Goal: Find specific fact: Find contact information

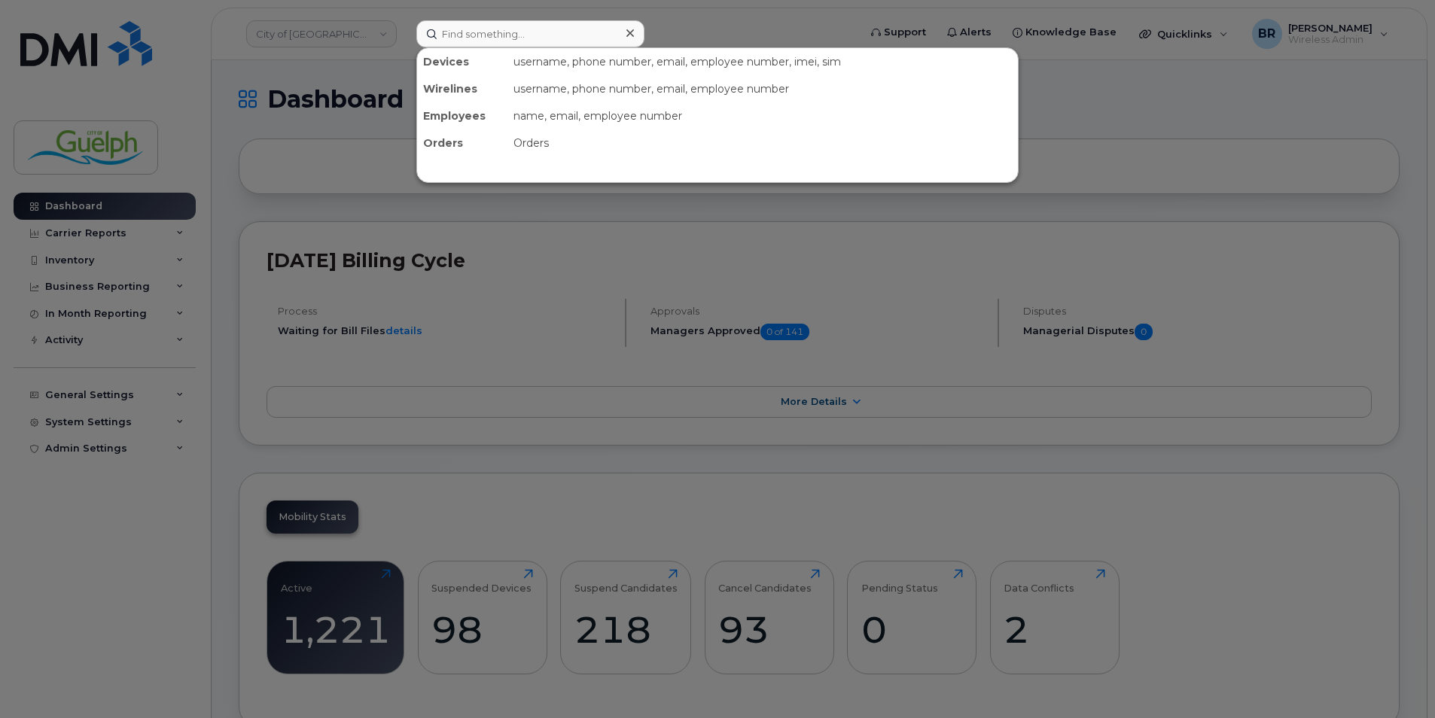
click at [480, 38] on input at bounding box center [530, 33] width 228 height 27
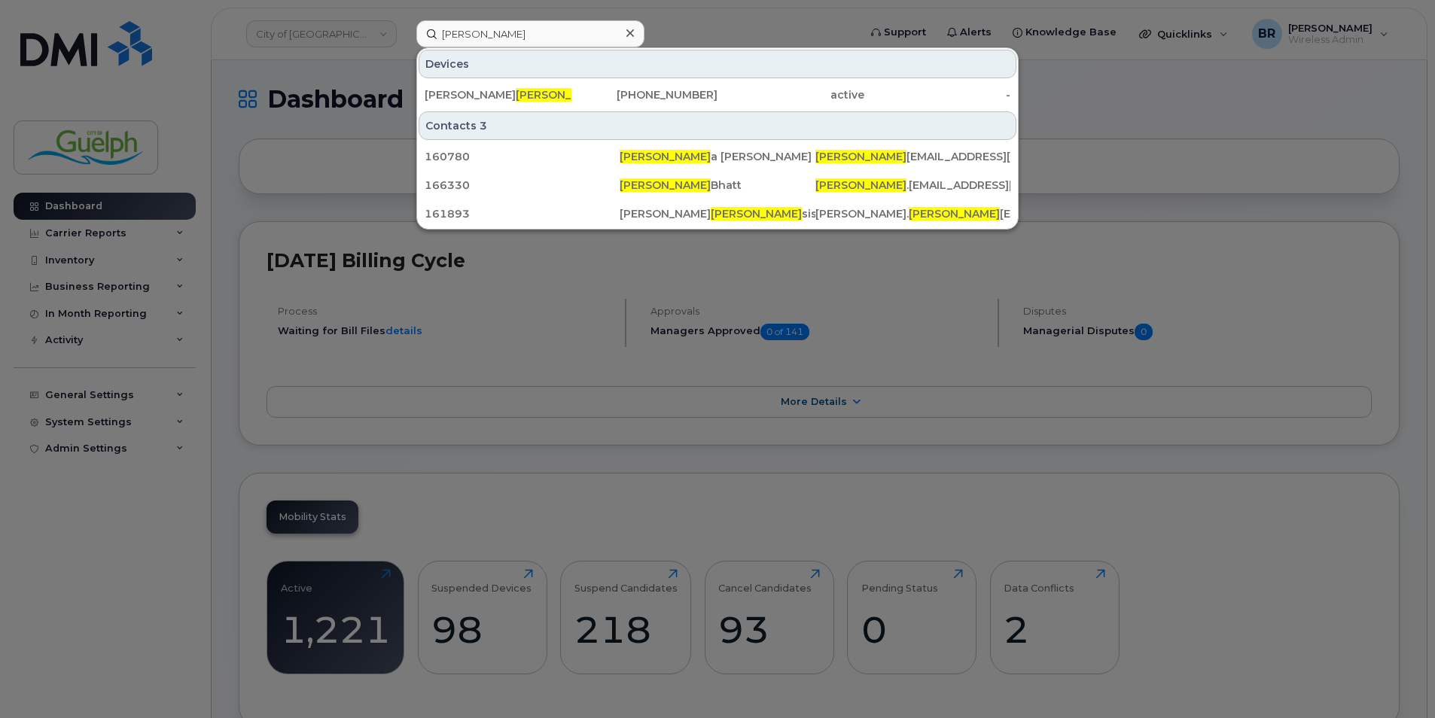
type input "[PERSON_NAME] b"
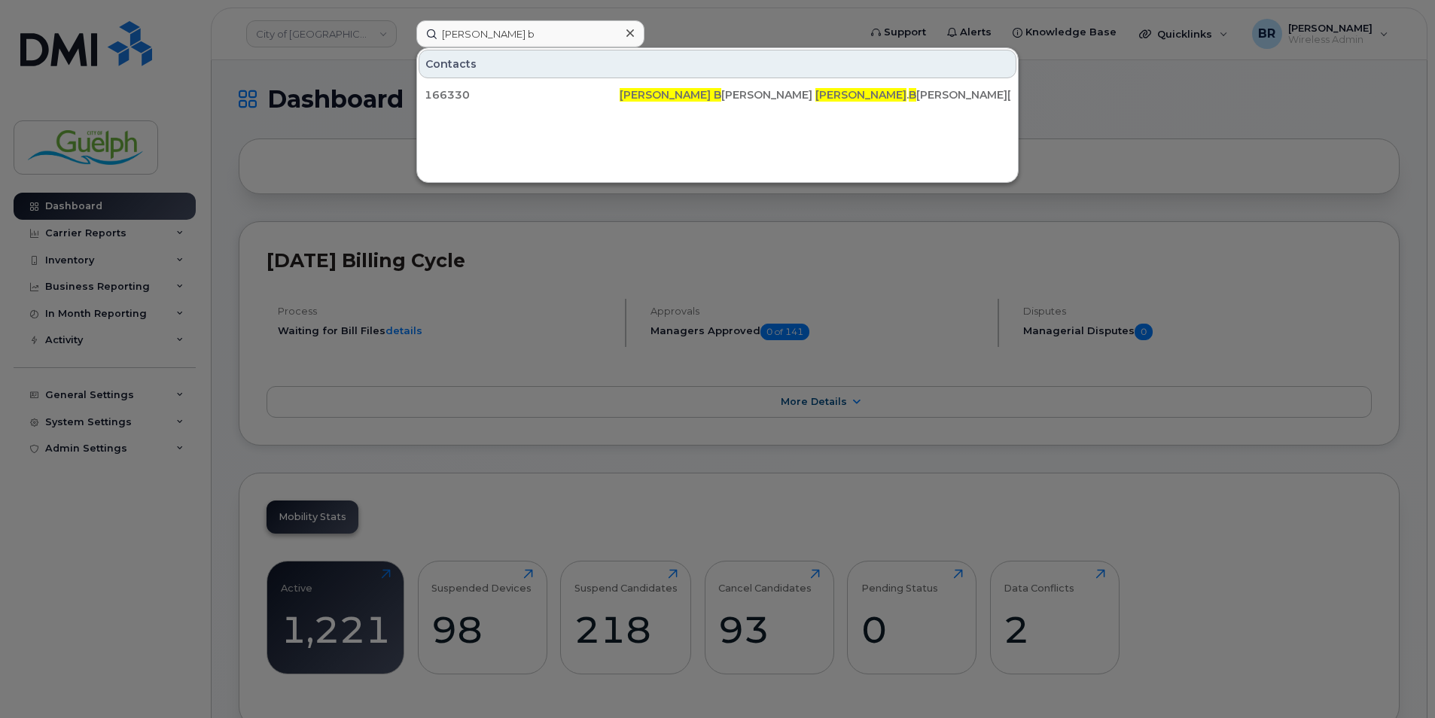
drag, startPoint x: 510, startPoint y: 27, endPoint x: 204, endPoint y: -11, distance: 308.8
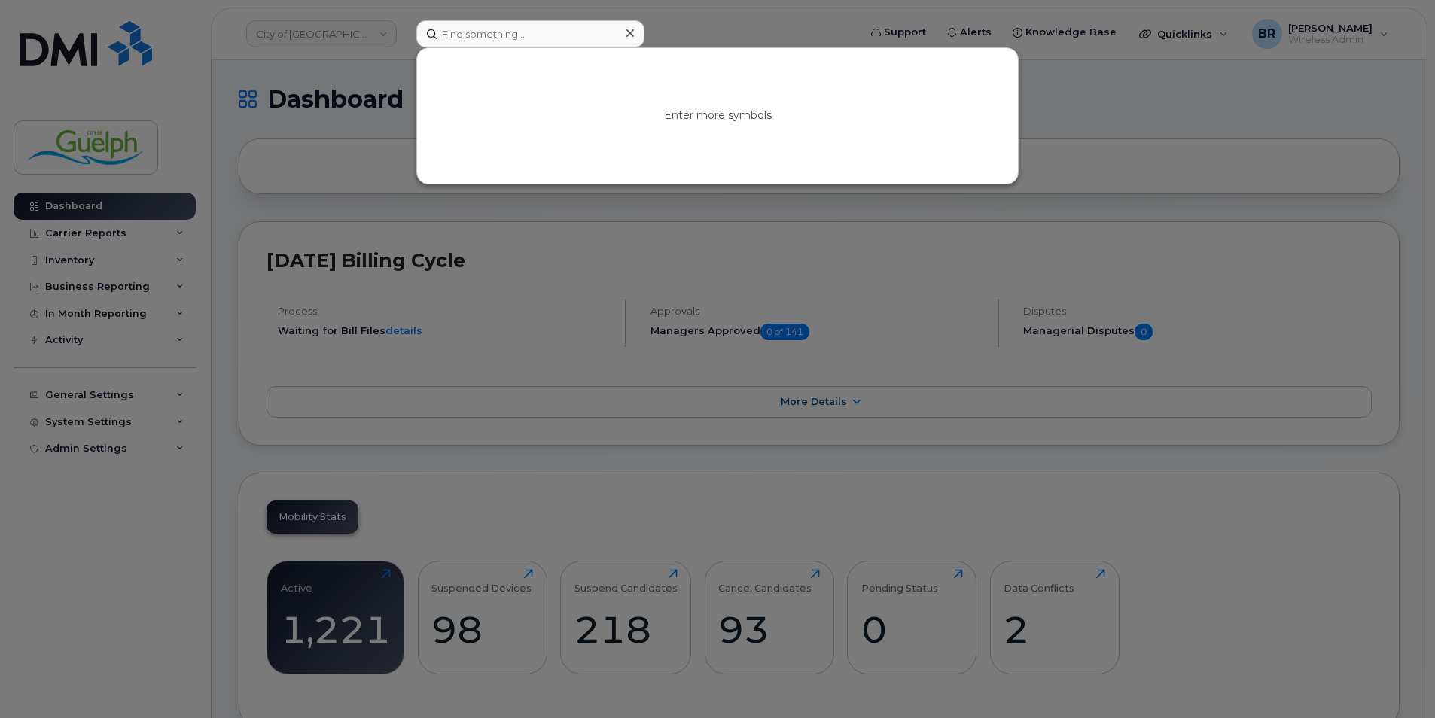
click at [628, 35] on icon at bounding box center [630, 33] width 8 height 8
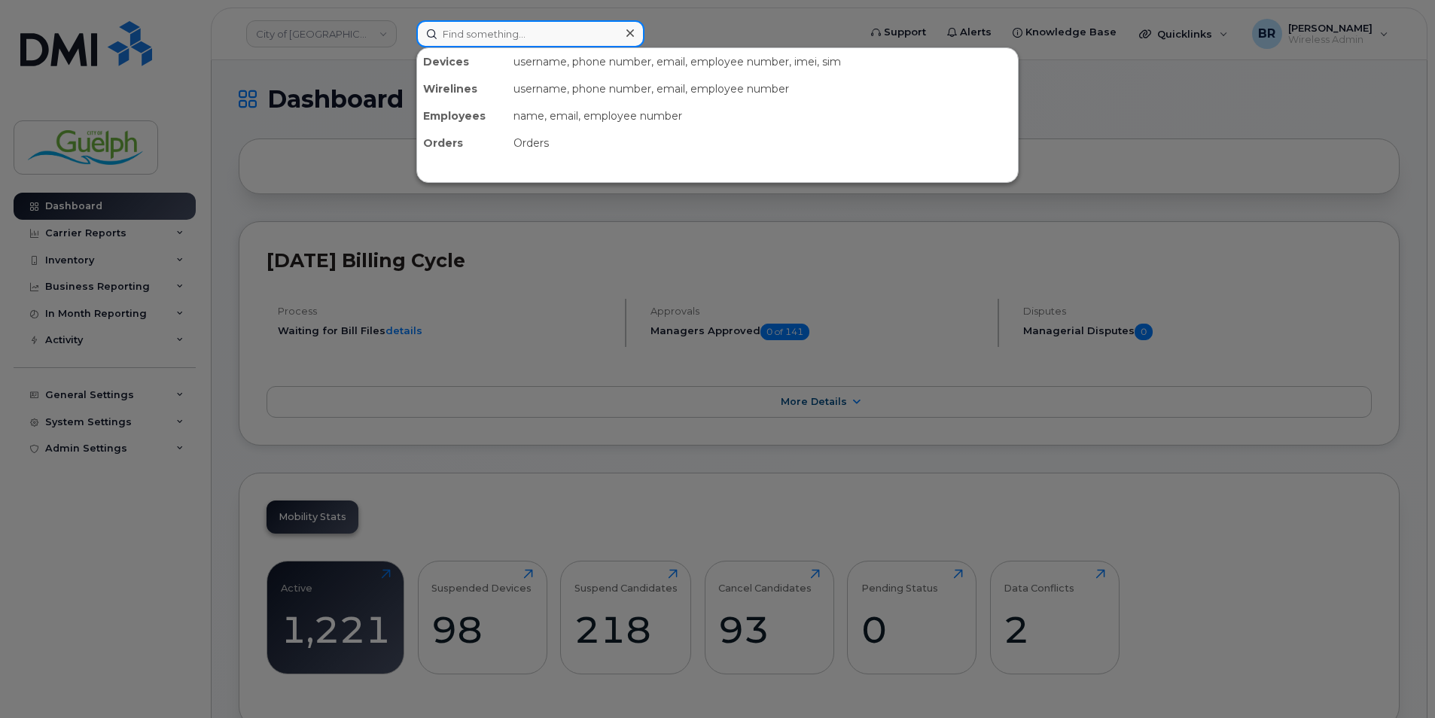
click at [478, 30] on input at bounding box center [530, 33] width 228 height 27
paste input "[PERSON_NAME]"
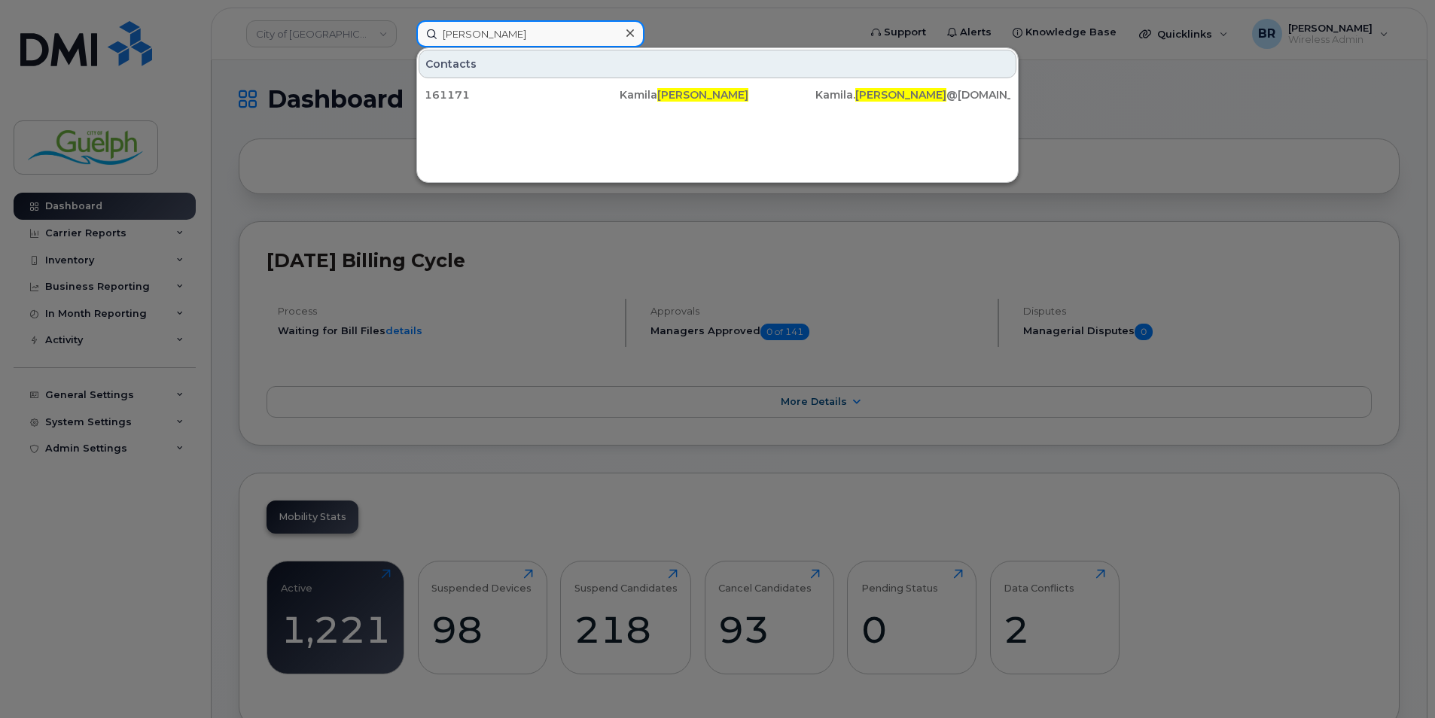
type input "[PERSON_NAME]"
click at [629, 35] on icon at bounding box center [630, 33] width 8 height 8
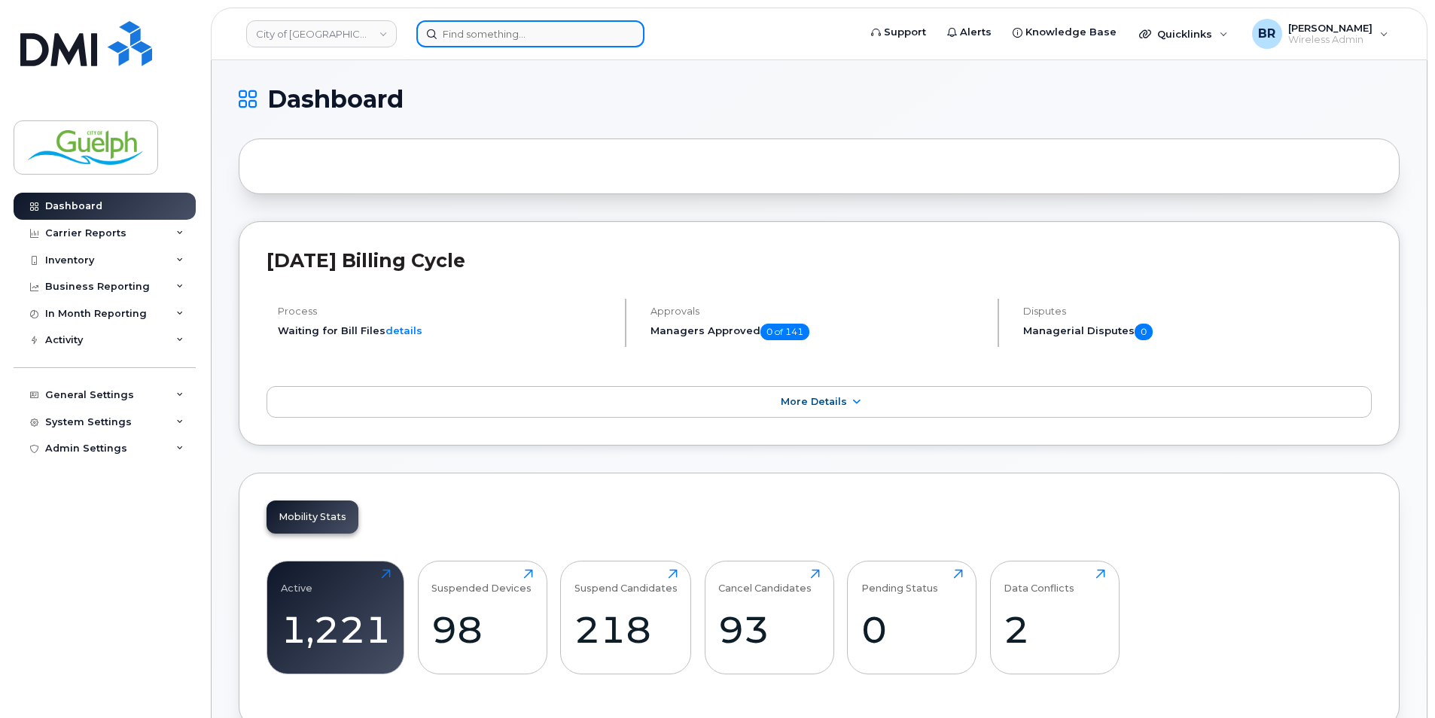
click at [577, 41] on input at bounding box center [530, 33] width 228 height 27
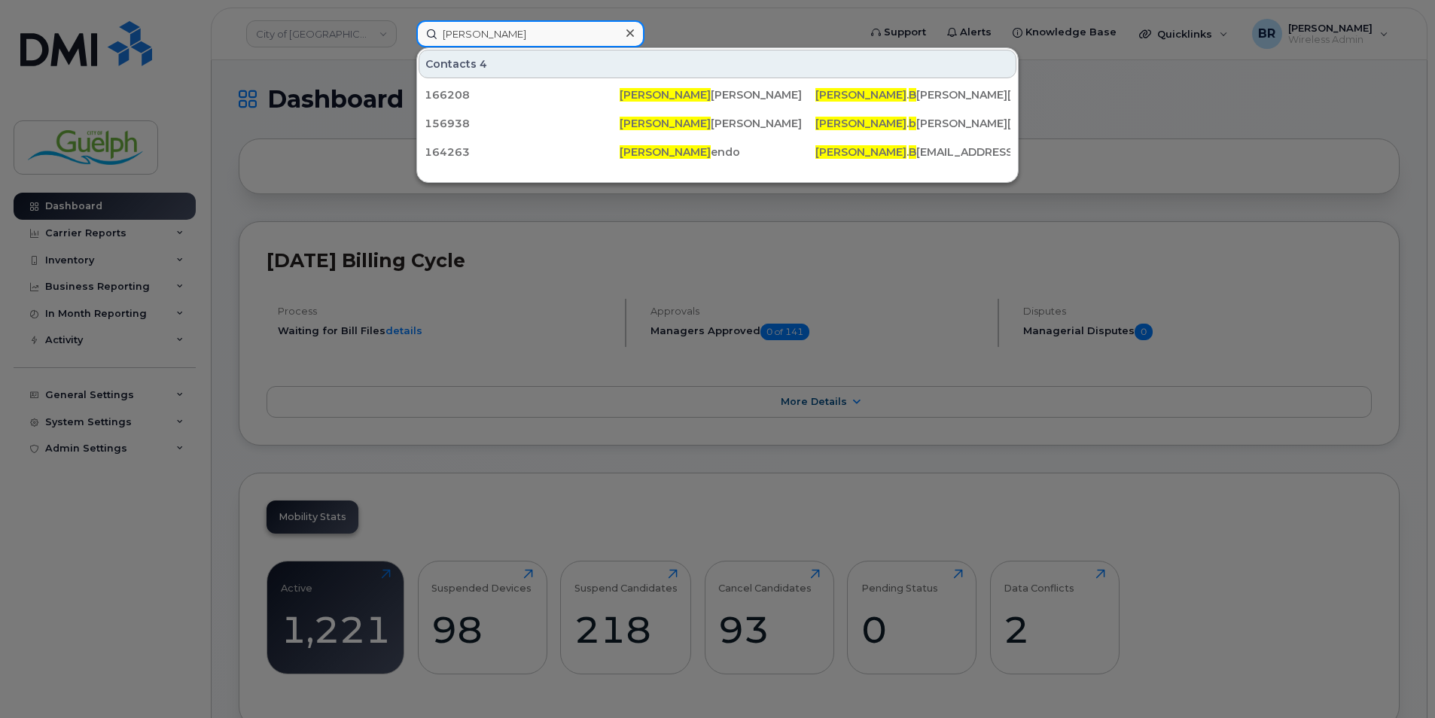
type input "[PERSON_NAME]"
click at [632, 32] on icon at bounding box center [630, 33] width 8 height 8
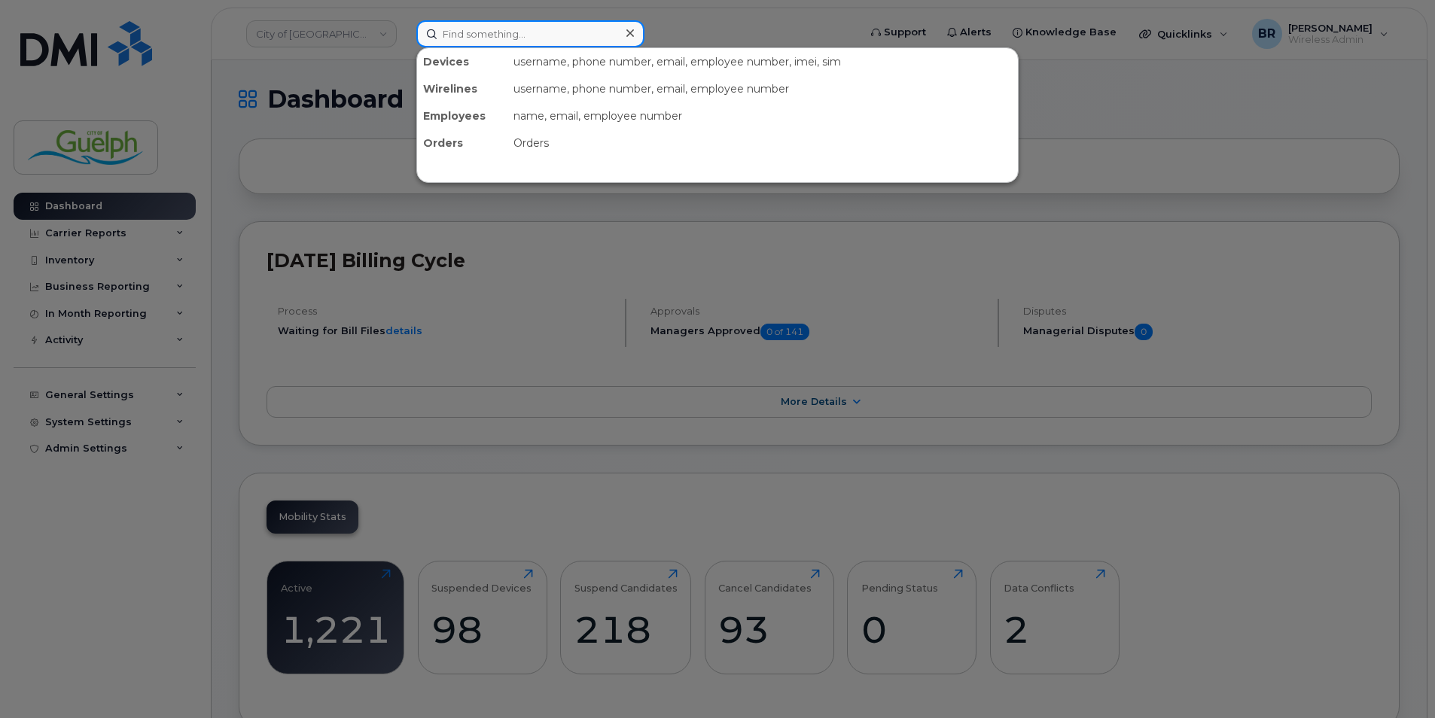
click at [488, 37] on input at bounding box center [530, 33] width 228 height 27
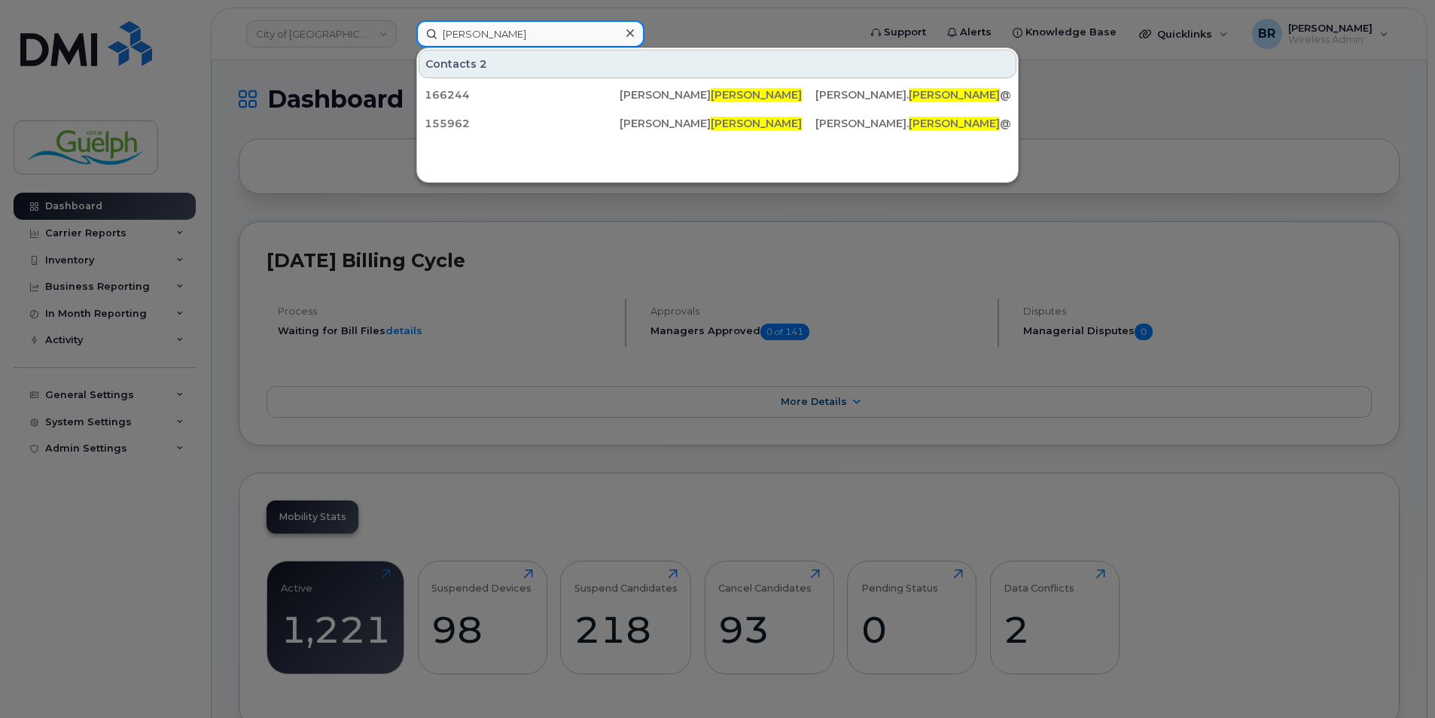
type input "[PERSON_NAME]"
click at [627, 36] on icon at bounding box center [630, 33] width 8 height 8
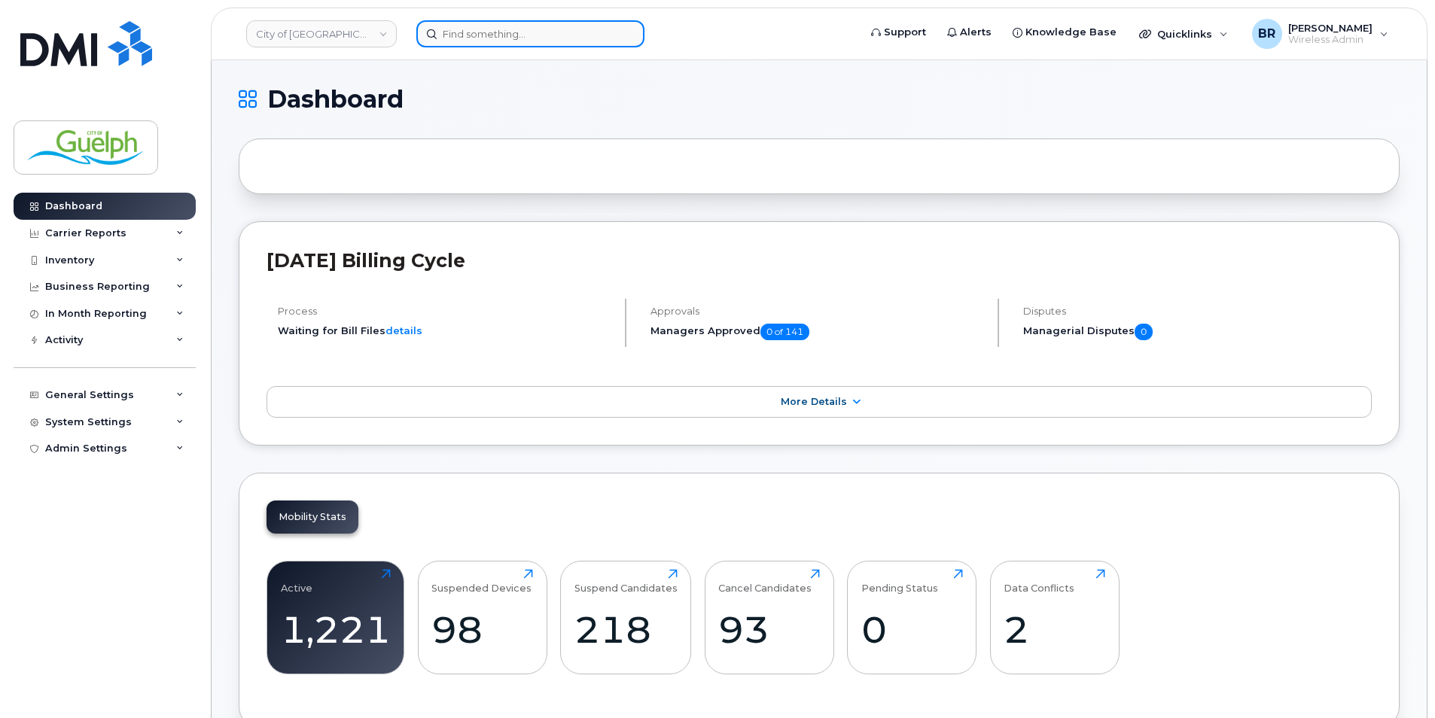
click at [476, 46] on input at bounding box center [530, 33] width 228 height 27
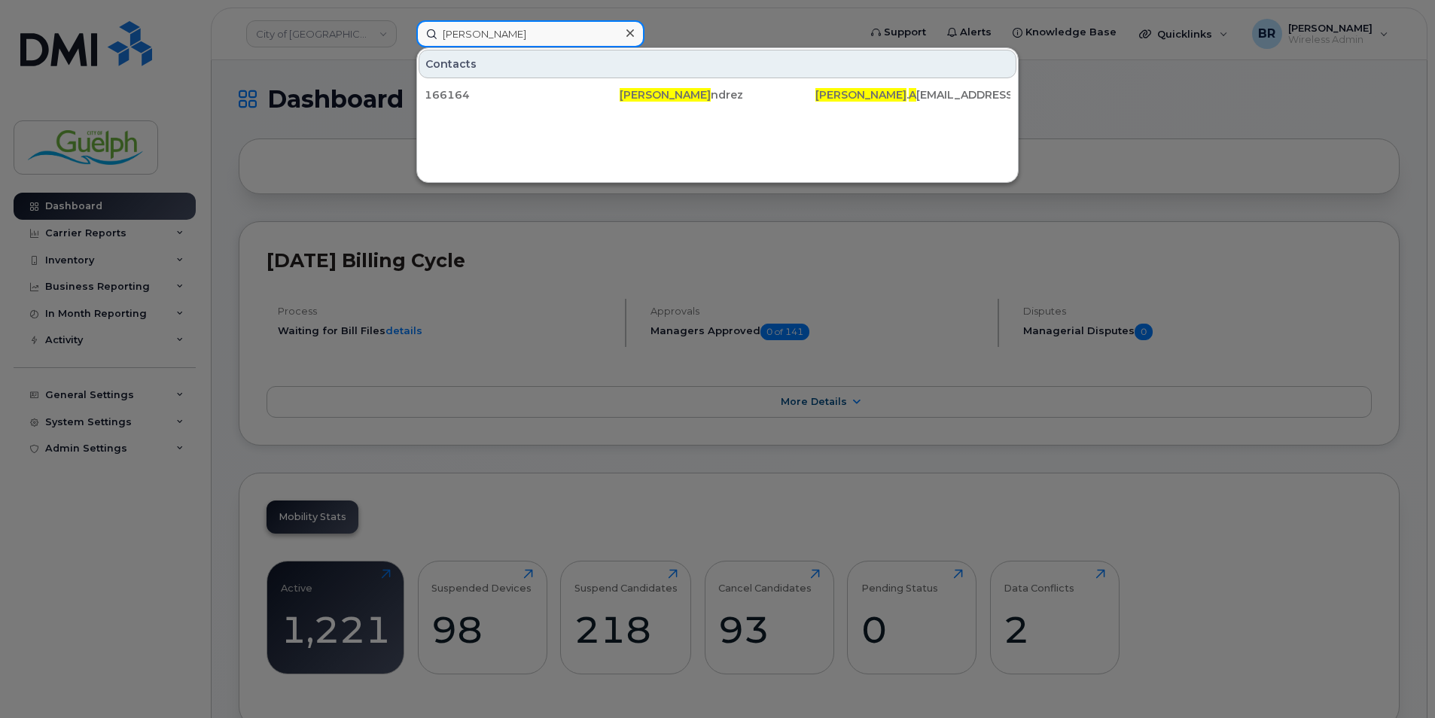
type input "[PERSON_NAME]"
click at [631, 35] on icon at bounding box center [630, 33] width 8 height 8
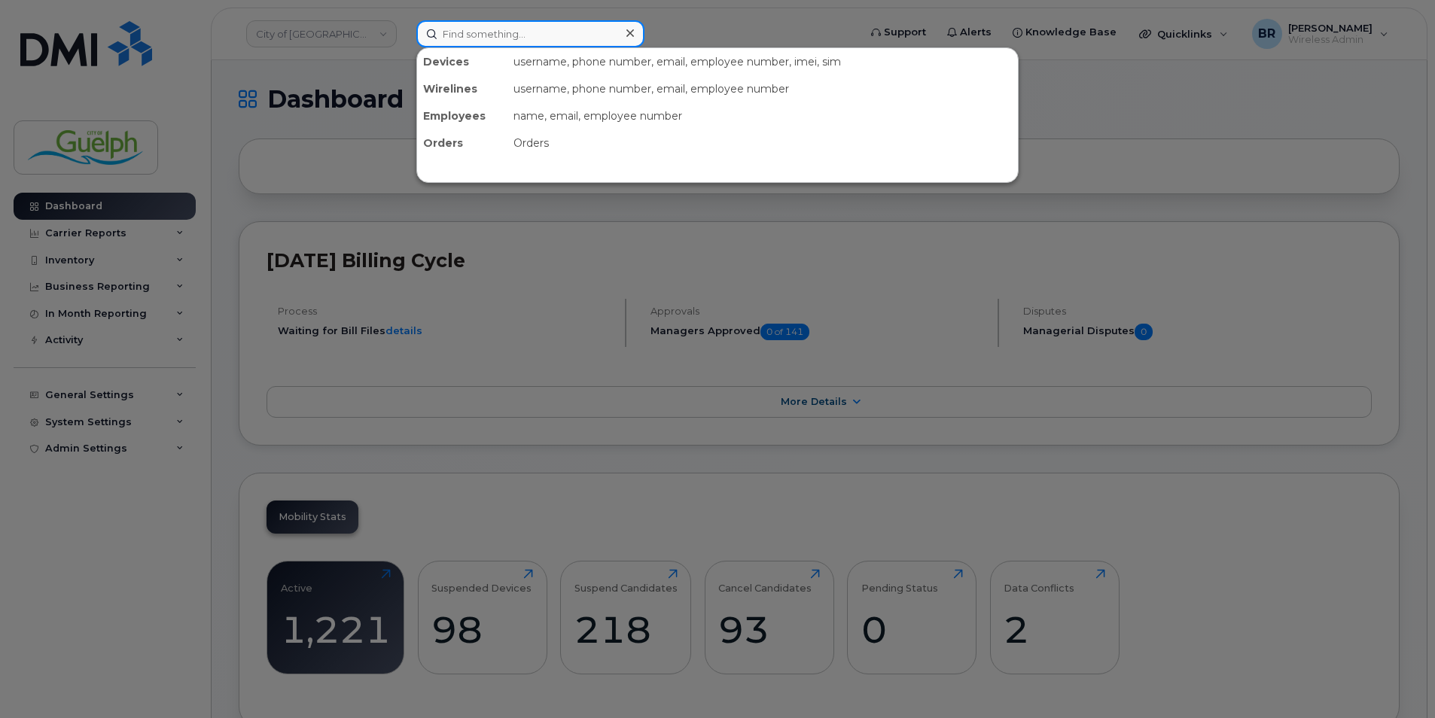
click at [461, 44] on input at bounding box center [530, 33] width 228 height 27
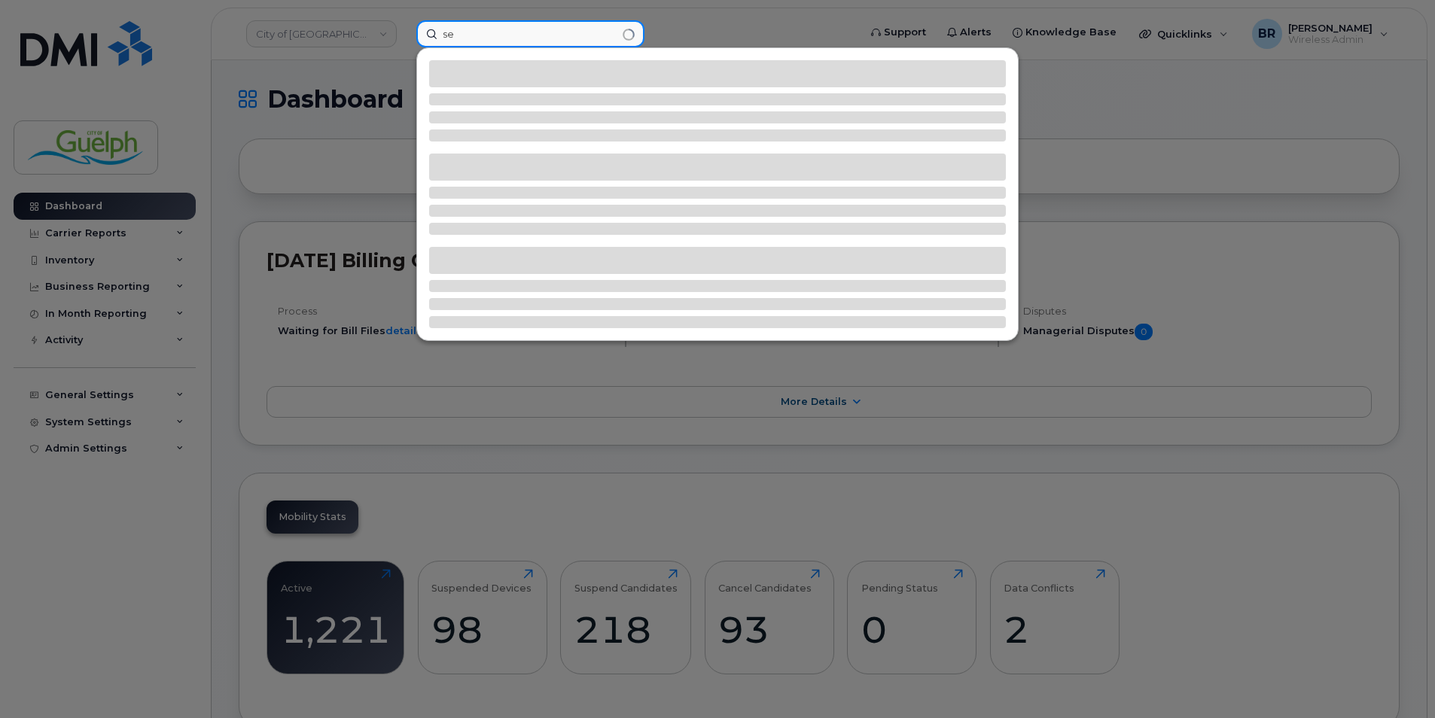
type input "s"
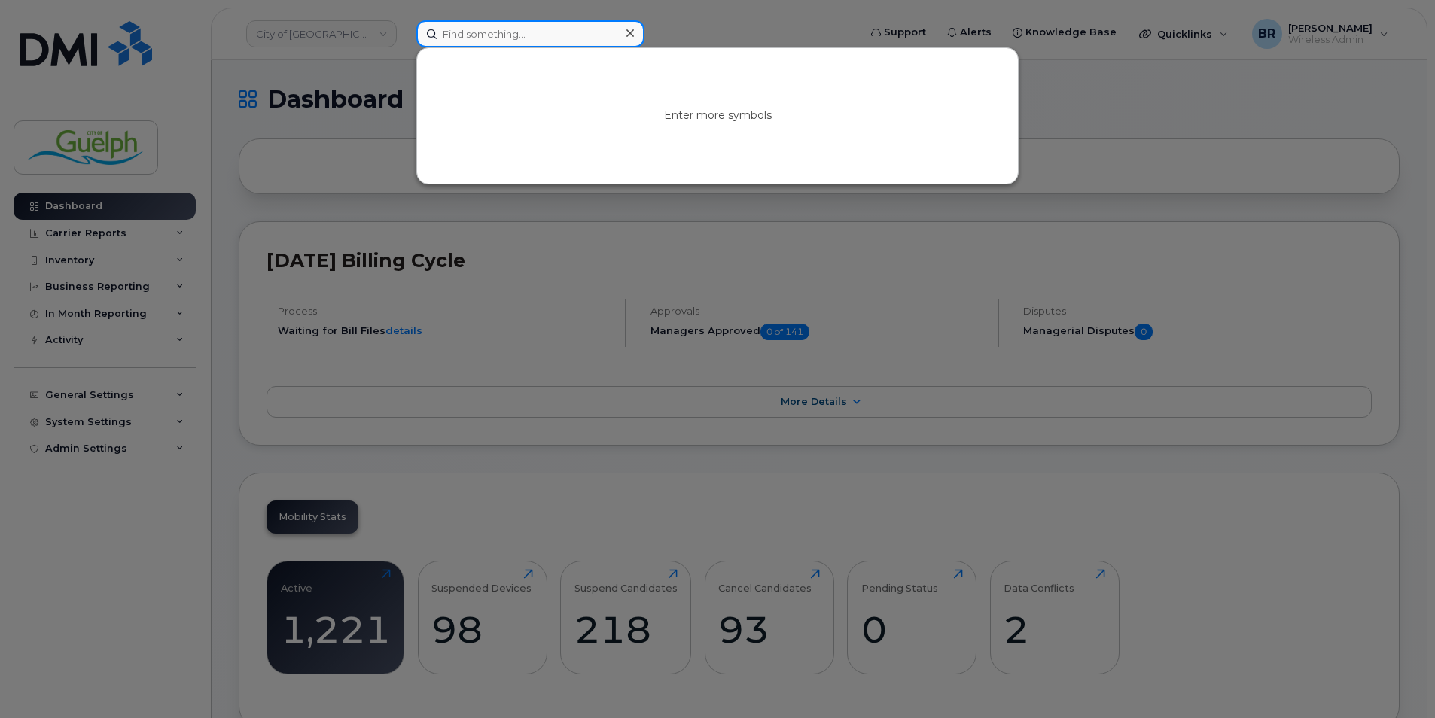
click at [478, 34] on input at bounding box center [530, 33] width 228 height 27
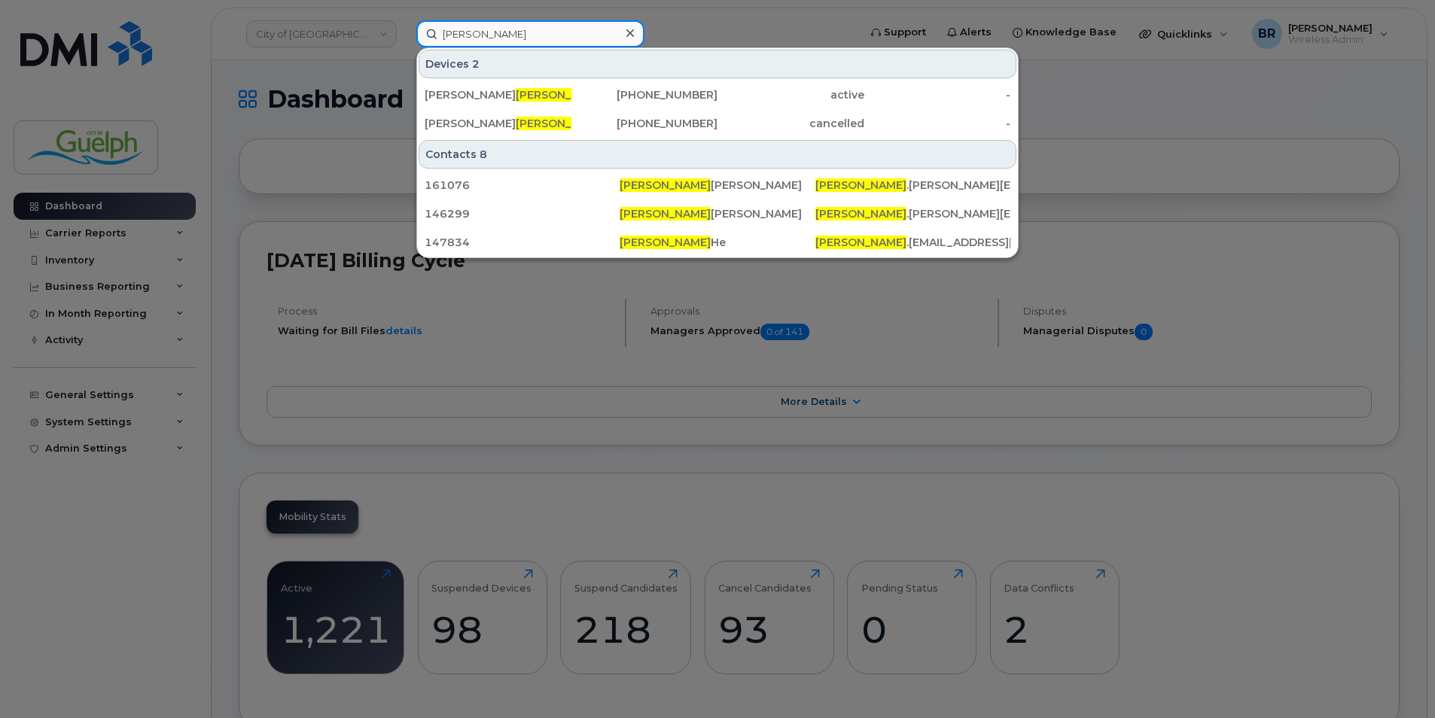
type input "[PERSON_NAME]"
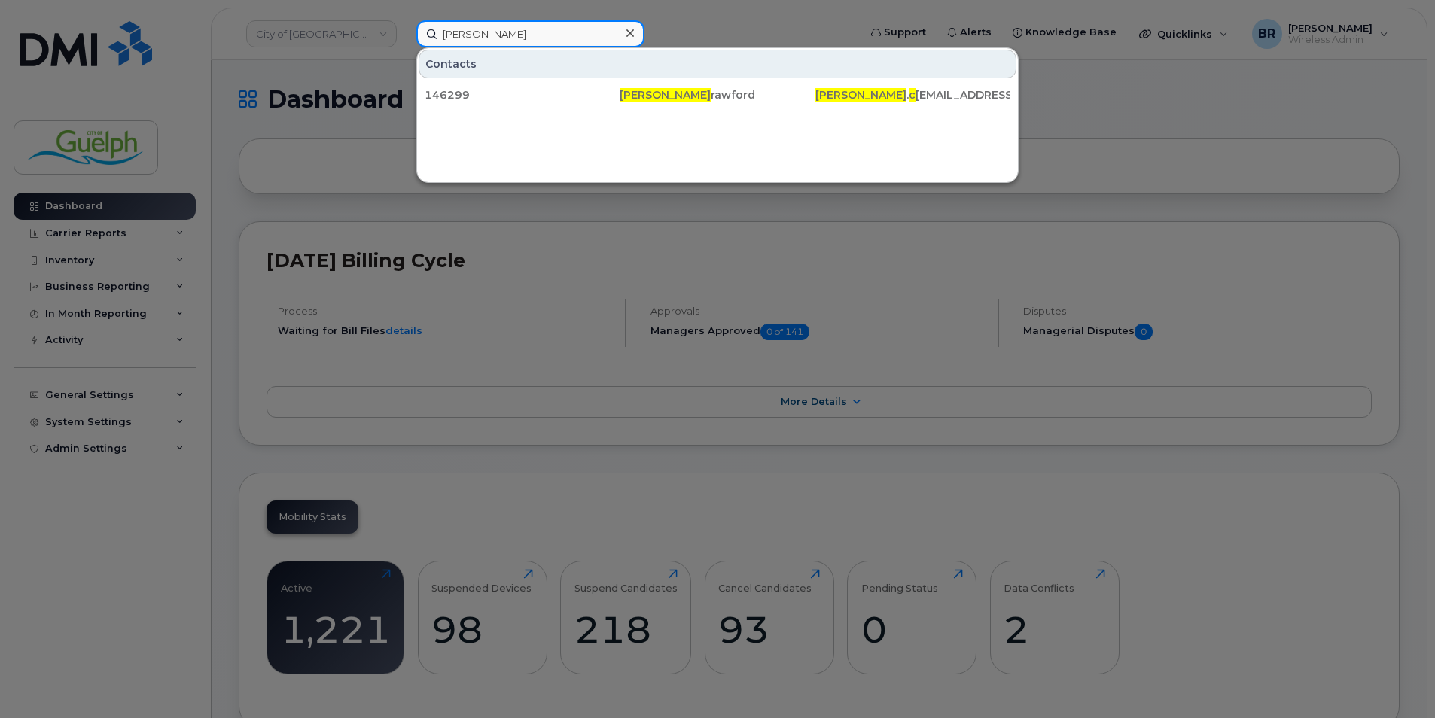
drag, startPoint x: 530, startPoint y: 29, endPoint x: 215, endPoint y: 13, distance: 315.9
click at [404, 20] on div "[PERSON_NAME] Contacts 146299 [PERSON_NAME] [PERSON_NAME] . c [EMAIL_ADDRESS][D…" at bounding box center [632, 33] width 456 height 27
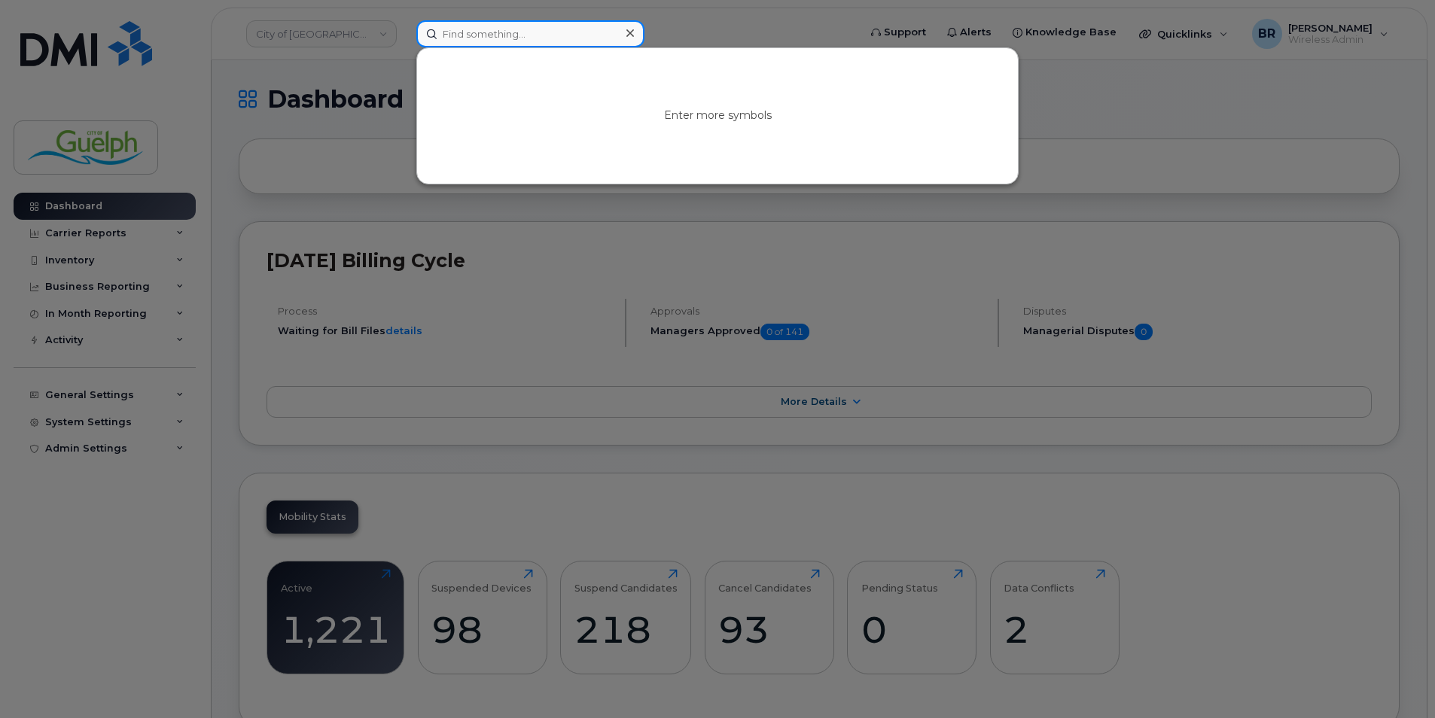
click at [579, 37] on input at bounding box center [530, 33] width 228 height 27
paste input "[PERSON_NAME]"
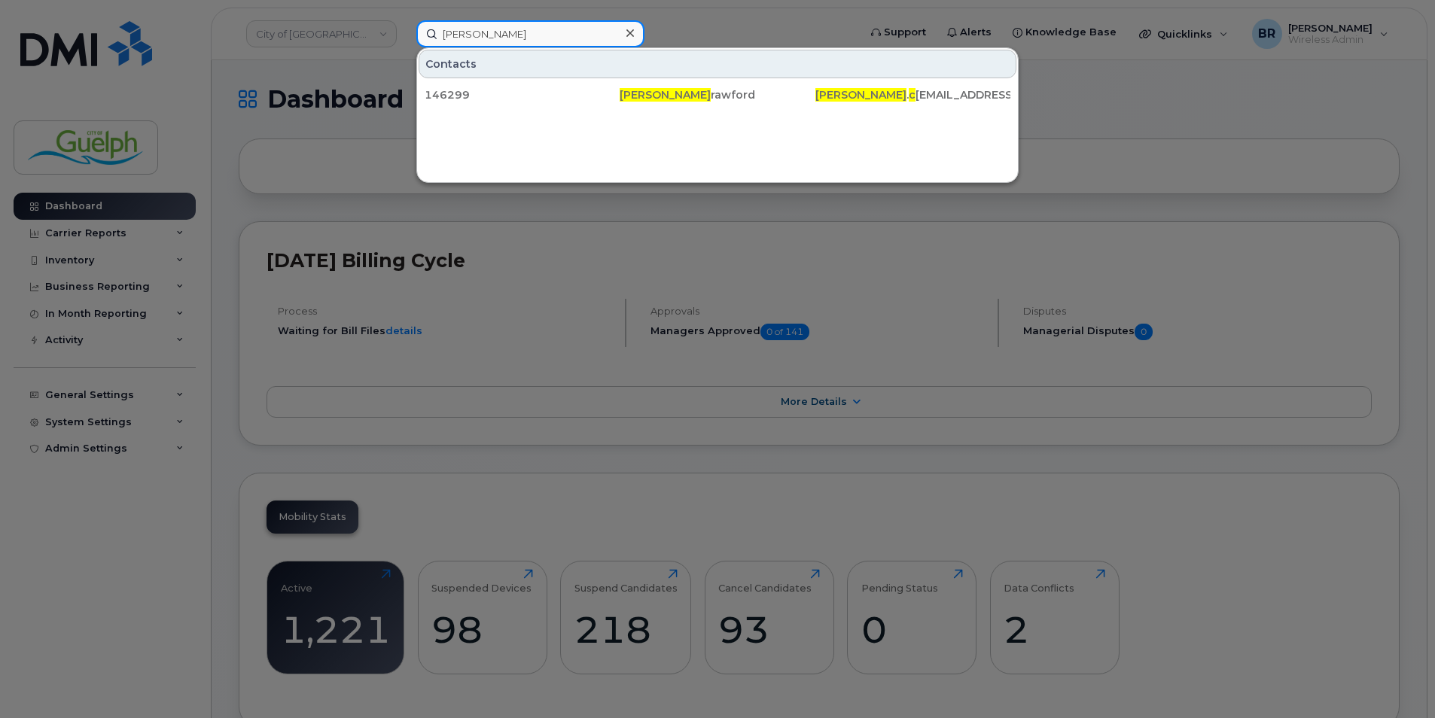
type input "[PERSON_NAME]"
click at [632, 30] on icon at bounding box center [630, 33] width 8 height 12
